Goal: Entertainment & Leisure: Consume media (video, audio)

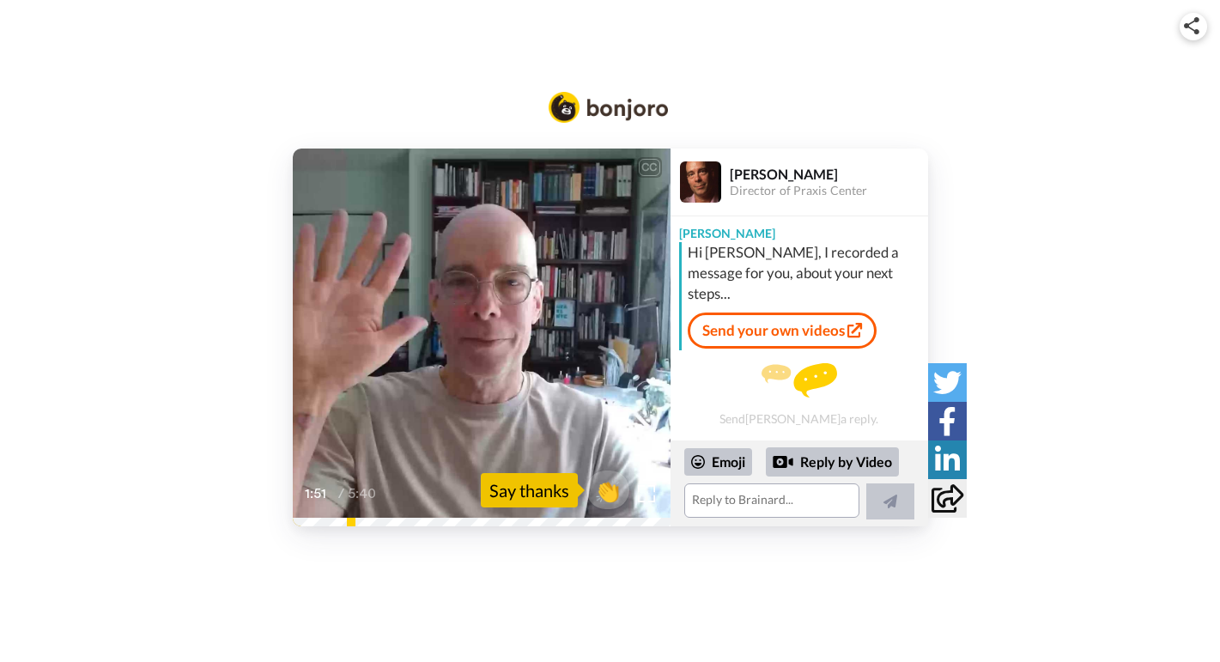
click at [305, 463] on div "And that can be really helpful because writing, though it may be difficult, is …" at bounding box center [482, 460] width 378 height 41
click at [473, 344] on icon at bounding box center [481, 338] width 46 height 46
click at [337, 483] on div "2:42 / 5:40" at bounding box center [341, 494] width 73 height 24
click at [481, 327] on icon at bounding box center [481, 338] width 46 height 46
click at [477, 331] on icon "Play/Pause" at bounding box center [481, 338] width 46 height 82
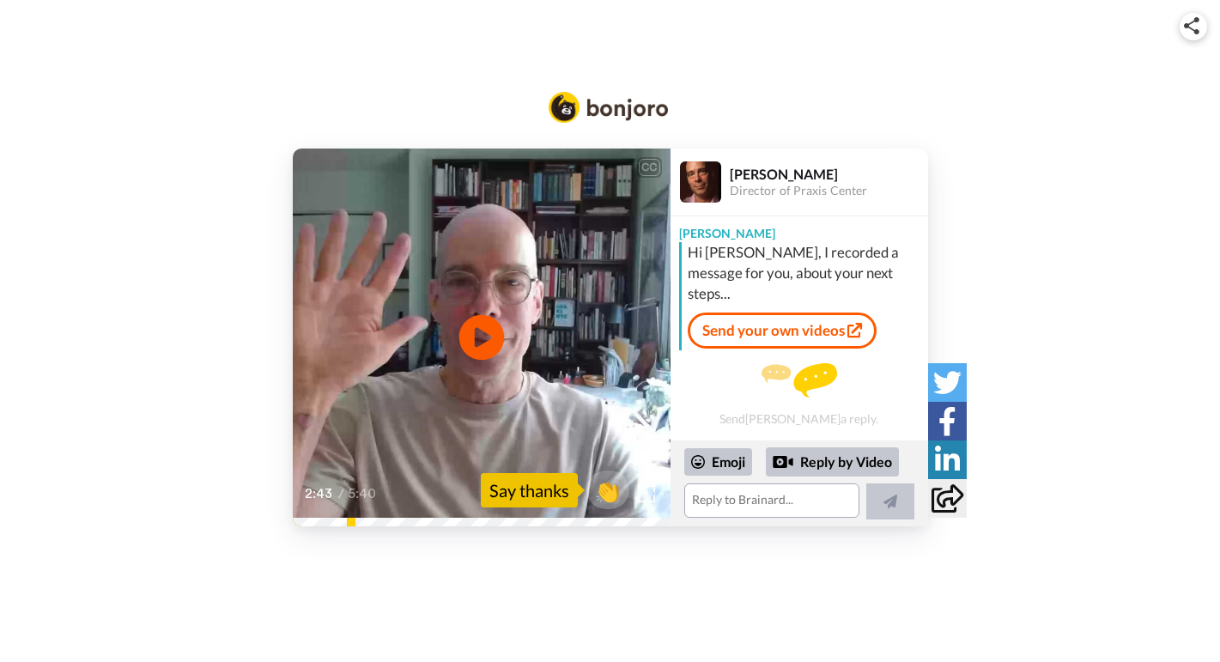
click at [495, 340] on icon at bounding box center [481, 338] width 46 height 46
click at [408, 318] on video at bounding box center [482, 338] width 378 height 378
click at [461, 429] on video at bounding box center [482, 338] width 378 height 378
click at [478, 342] on icon "Play/Pause" at bounding box center [481, 338] width 46 height 82
click at [410, 387] on video at bounding box center [482, 338] width 378 height 378
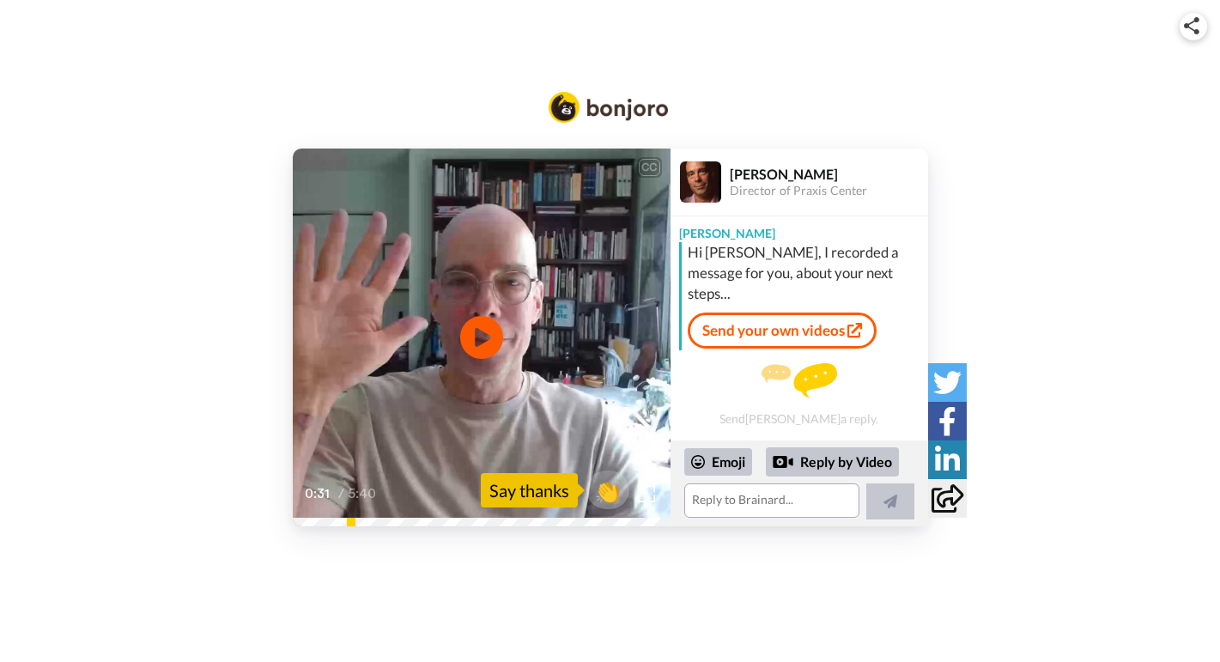
click at [126, 1] on div "CC Play/Pause I don't think I'm just speaking subjectively. 0:31 / 5:40 👏 Say t…" at bounding box center [610, 289] width 1220 height 578
click at [486, 336] on icon "Play/Pause" at bounding box center [481, 338] width 46 height 82
click at [289, 522] on div "CC Play/Pause 0:01 / 5:40 👏 Say thanks [PERSON_NAME] Director of Praxis Center …" at bounding box center [610, 338] width 1220 height 378
